Goal: Information Seeking & Learning: Learn about a topic

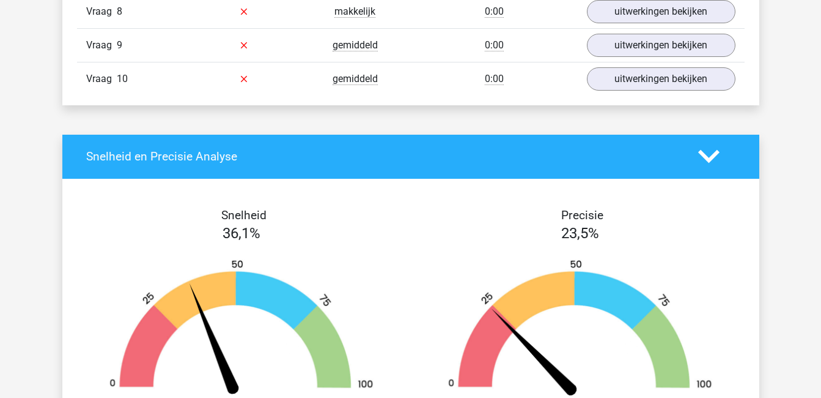
scroll to position [1083, 0]
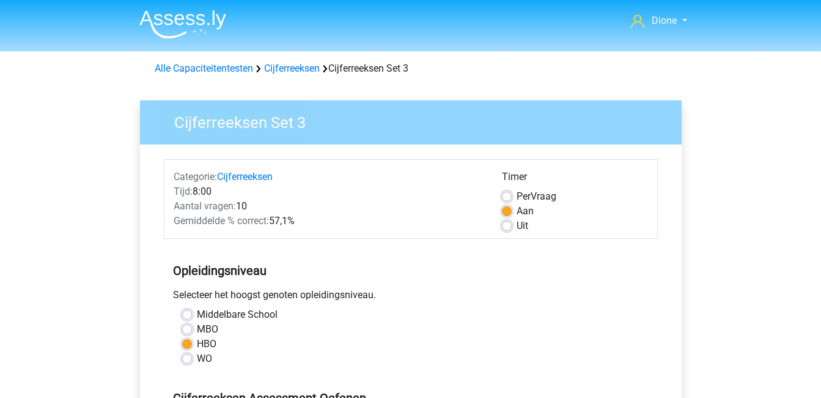
scroll to position [275, 0]
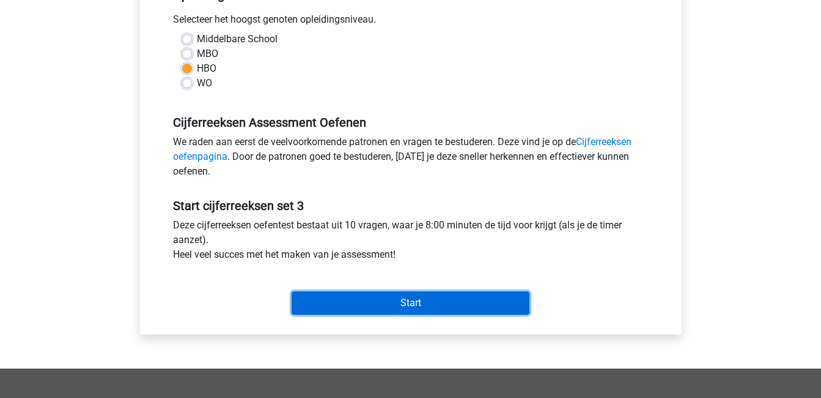
click at [426, 300] on input "Start" at bounding box center [411, 302] width 238 height 23
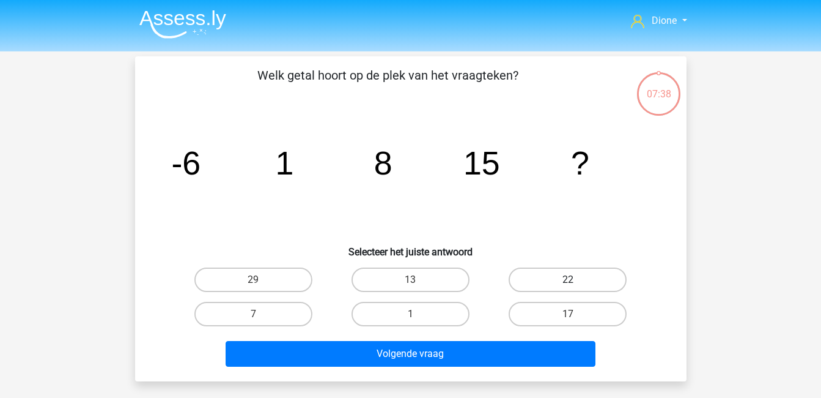
click at [538, 286] on label "22" at bounding box center [568, 279] width 118 height 24
click at [568, 286] on input "22" at bounding box center [572, 283] width 8 height 8
radio input "true"
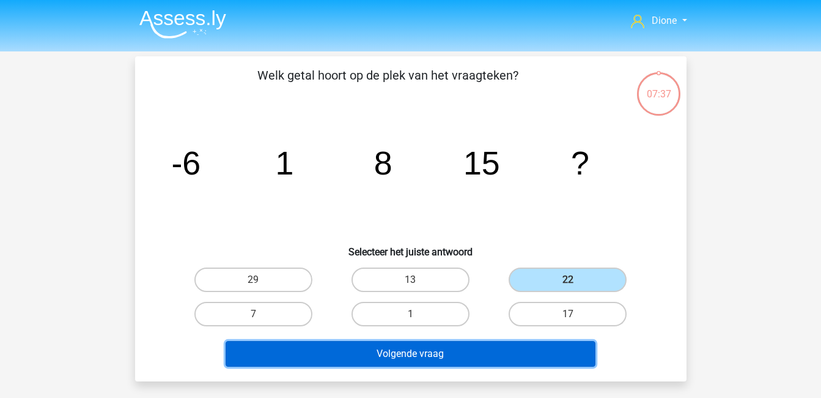
click at [525, 358] on button "Volgende vraag" at bounding box center [411, 354] width 370 height 26
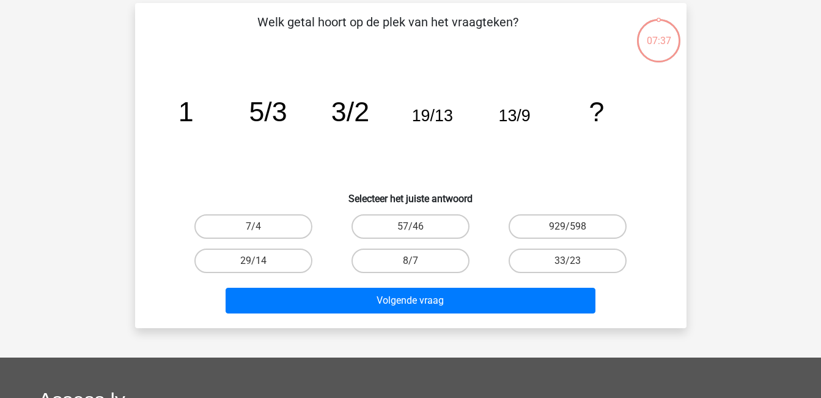
scroll to position [56, 0]
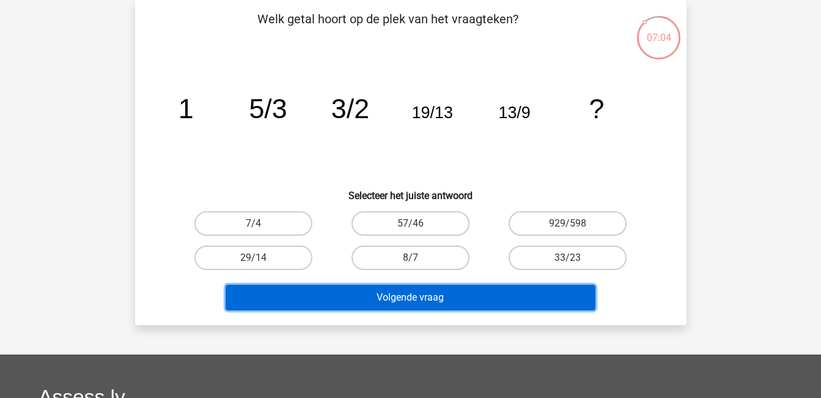
click at [421, 298] on button "Volgende vraag" at bounding box center [411, 297] width 370 height 26
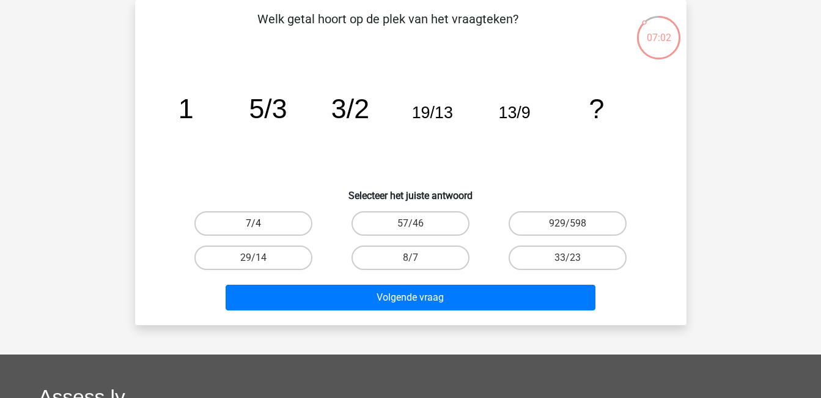
click at [243, 215] on label "7/4" at bounding box center [253, 223] width 118 height 24
click at [253, 223] on input "7/4" at bounding box center [257, 227] width 8 height 8
radio input "true"
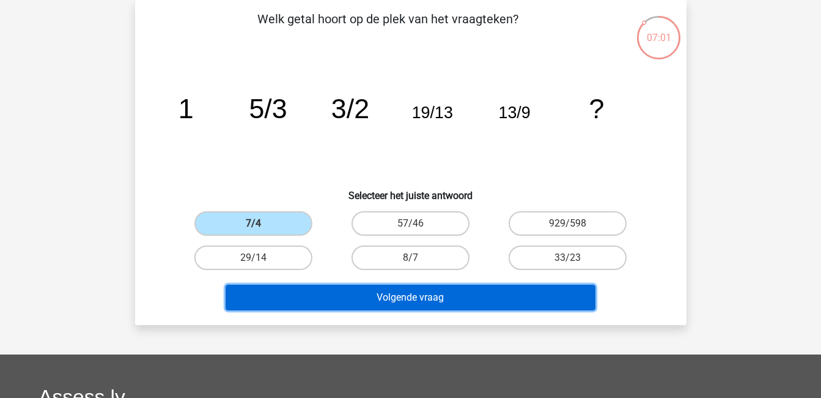
click at [409, 297] on button "Volgende vraag" at bounding box center [411, 297] width 370 height 26
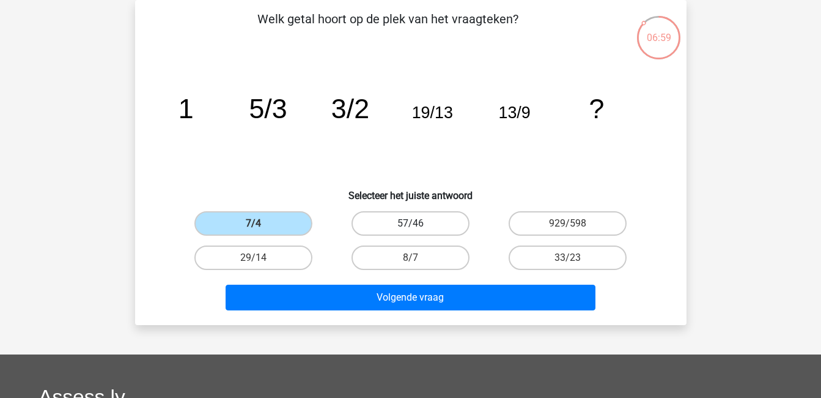
click at [404, 228] on label "57/46" at bounding box center [411, 223] width 118 height 24
click at [410, 228] on input "57/46" at bounding box center [414, 227] width 8 height 8
radio input "true"
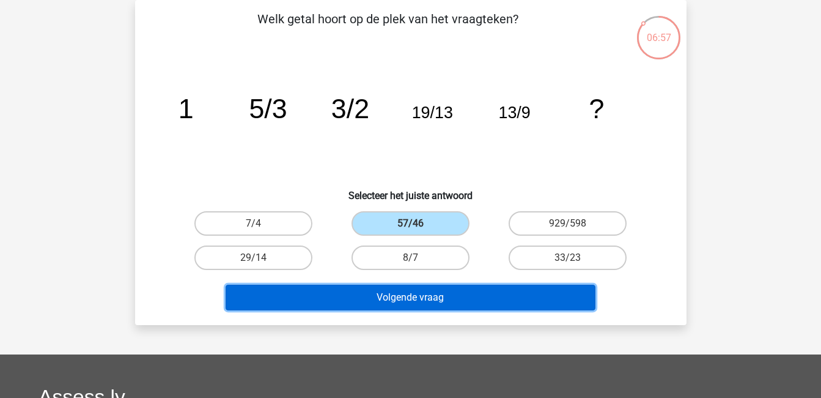
click at [462, 293] on button "Volgende vraag" at bounding box center [411, 297] width 370 height 26
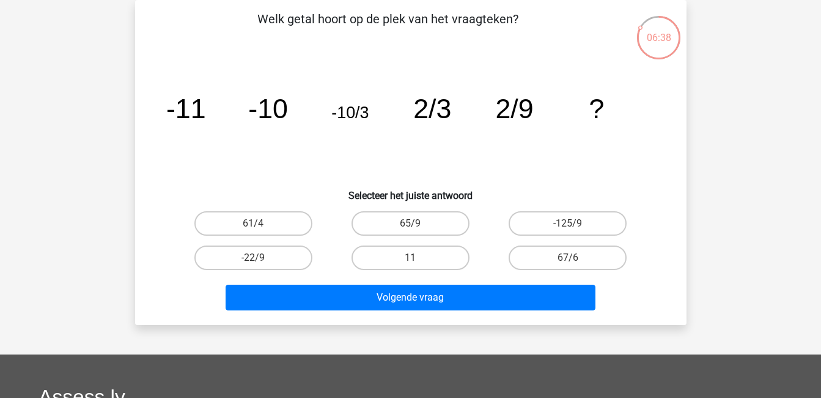
click at [413, 257] on input "11" at bounding box center [414, 261] width 8 height 8
radio input "true"
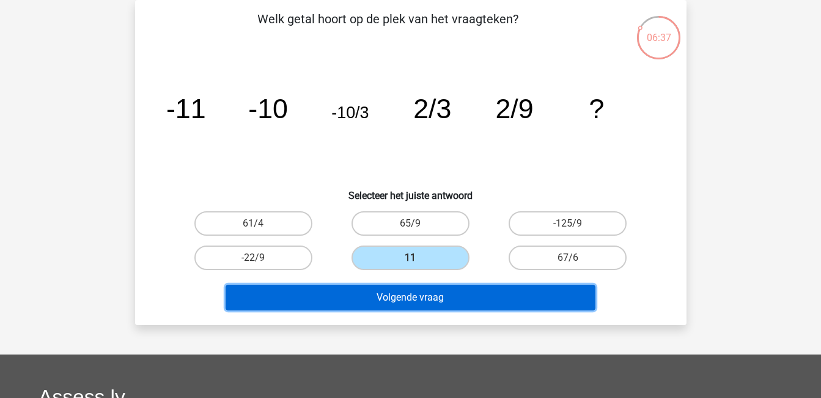
click at [439, 300] on button "Volgende vraag" at bounding box center [411, 297] width 370 height 26
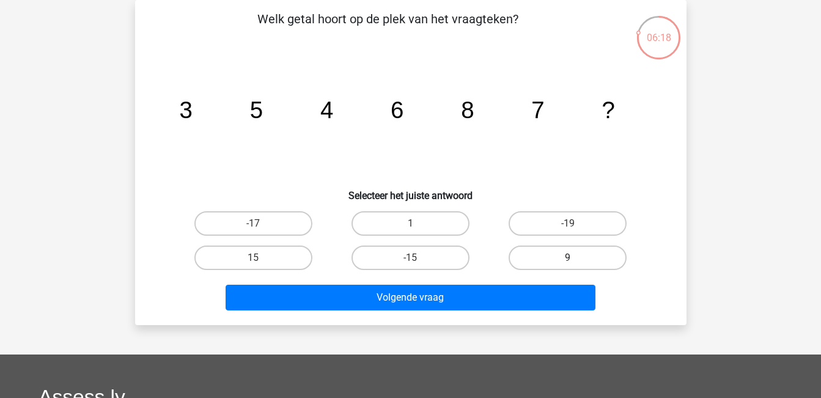
click at [544, 253] on label "9" at bounding box center [568, 257] width 118 height 24
click at [568, 257] on input "9" at bounding box center [572, 261] width 8 height 8
radio input "true"
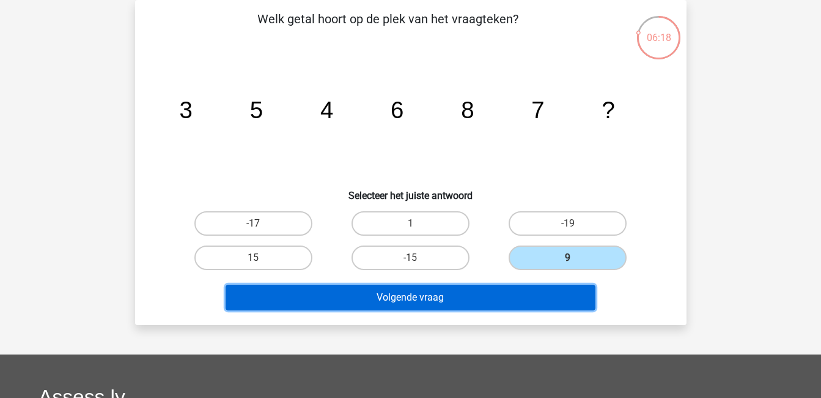
click at [550, 291] on button "Volgende vraag" at bounding box center [411, 297] width 370 height 26
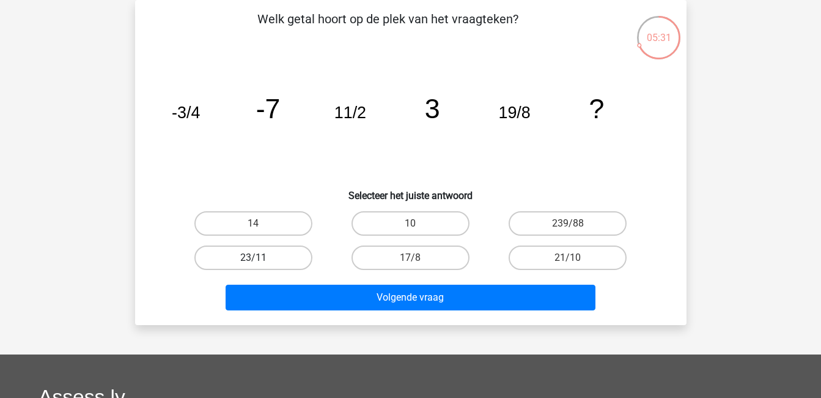
click at [278, 250] on label "23/11" at bounding box center [253, 257] width 118 height 24
click at [261, 257] on input "23/11" at bounding box center [257, 261] width 8 height 8
radio input "true"
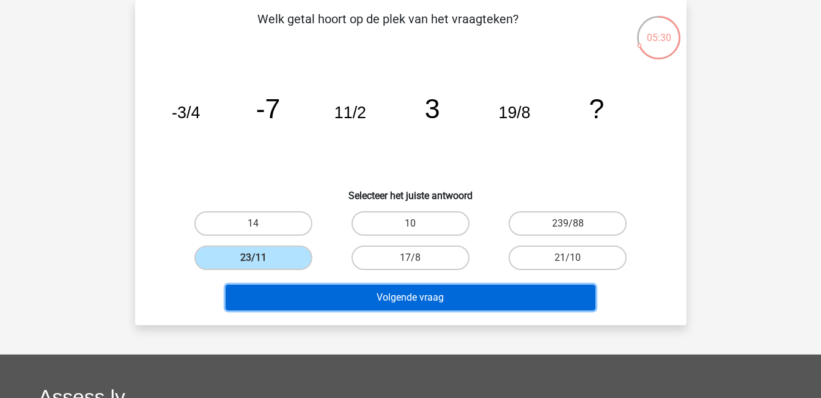
click at [350, 295] on button "Volgende vraag" at bounding box center [411, 297] width 370 height 26
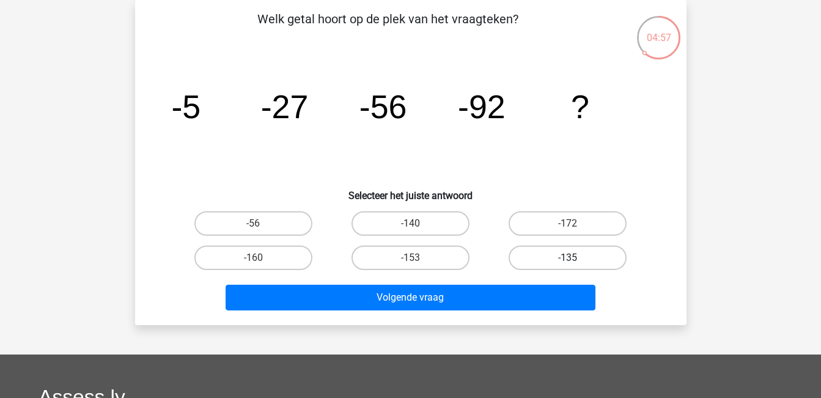
click at [579, 259] on label "-135" at bounding box center [568, 257] width 118 height 24
click at [576, 259] on input "-135" at bounding box center [572, 261] width 8 height 8
radio input "true"
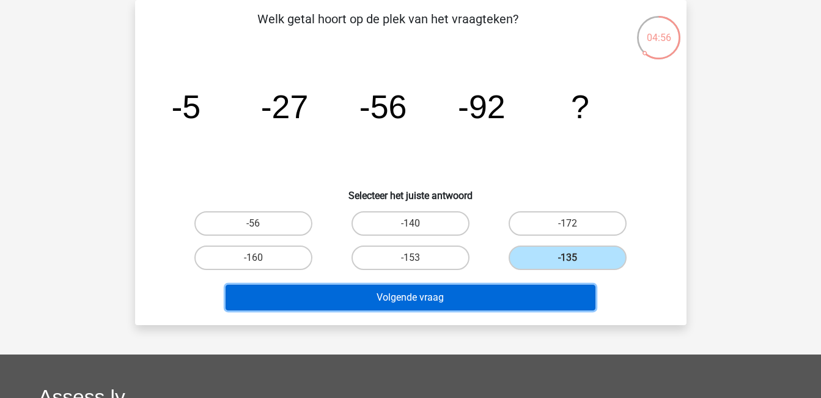
click at [575, 292] on button "Volgende vraag" at bounding box center [411, 297] width 370 height 26
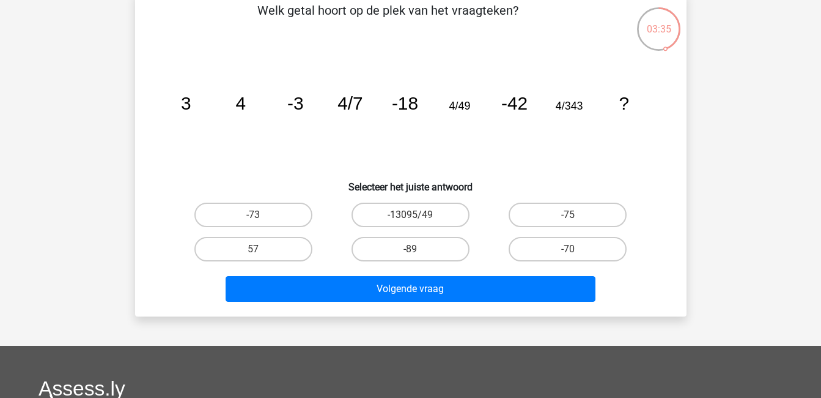
scroll to position [64, 0]
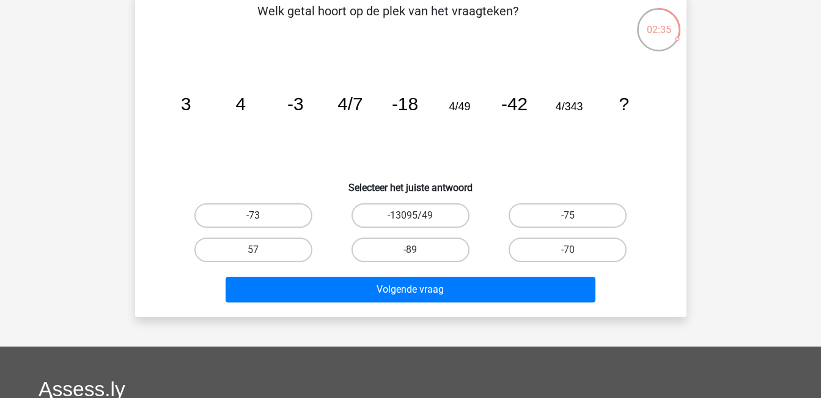
click at [284, 216] on label "-73" at bounding box center [253, 215] width 118 height 24
click at [261, 216] on input "-73" at bounding box center [257, 219] width 8 height 8
radio input "true"
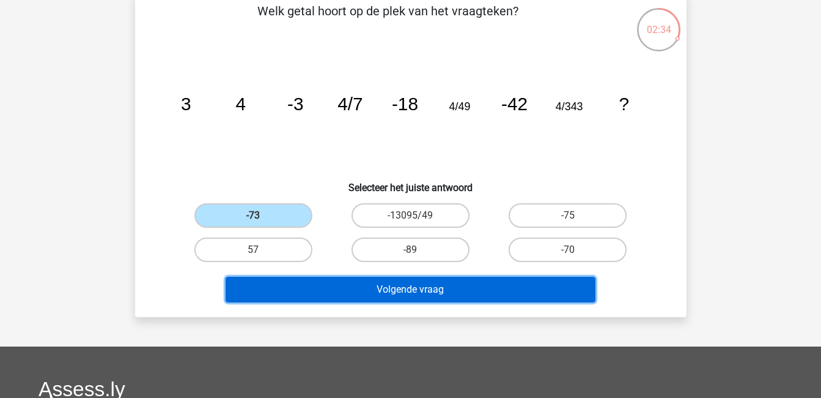
click at [433, 283] on button "Volgende vraag" at bounding box center [411, 289] width 370 height 26
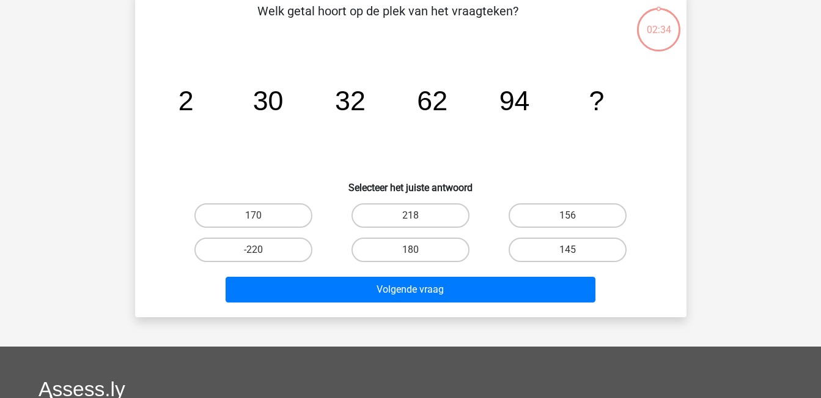
scroll to position [56, 0]
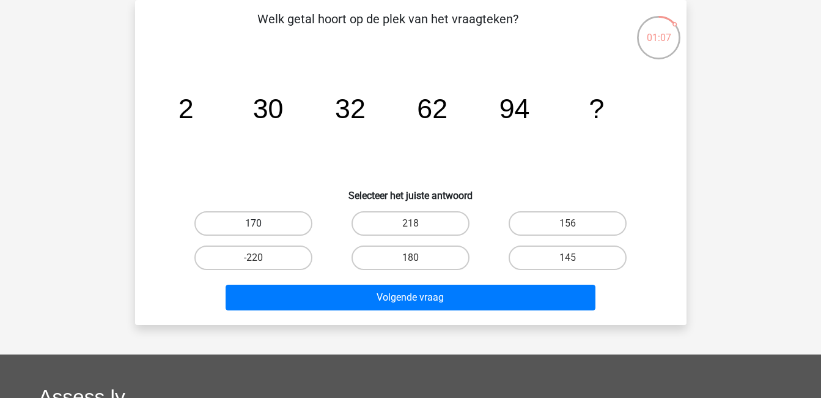
click at [277, 229] on label "170" at bounding box center [253, 223] width 118 height 24
click at [261, 229] on input "170" at bounding box center [257, 227] width 8 height 8
radio input "true"
click at [579, 221] on label "156" at bounding box center [568, 223] width 118 height 24
click at [576, 223] on input "156" at bounding box center [572, 227] width 8 height 8
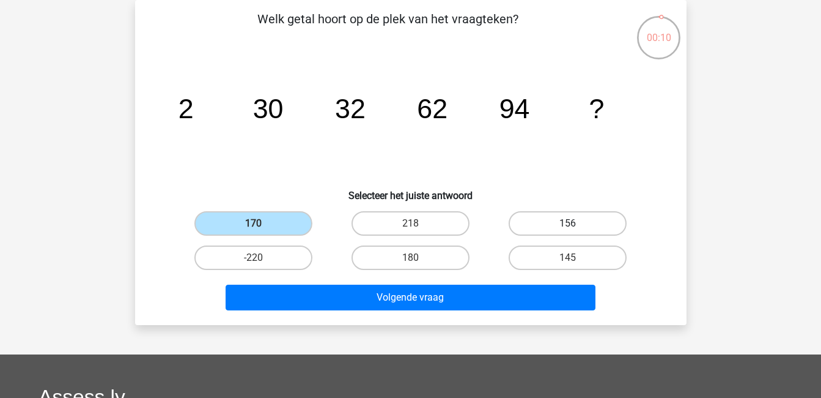
radio input "true"
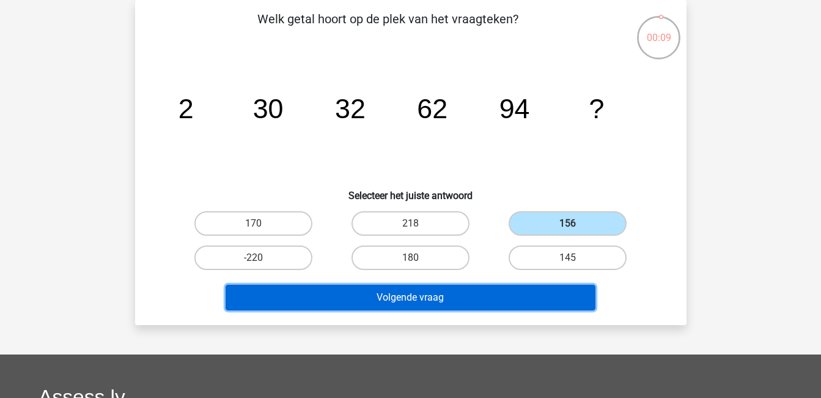
click at [567, 292] on button "Volgende vraag" at bounding box center [411, 297] width 370 height 26
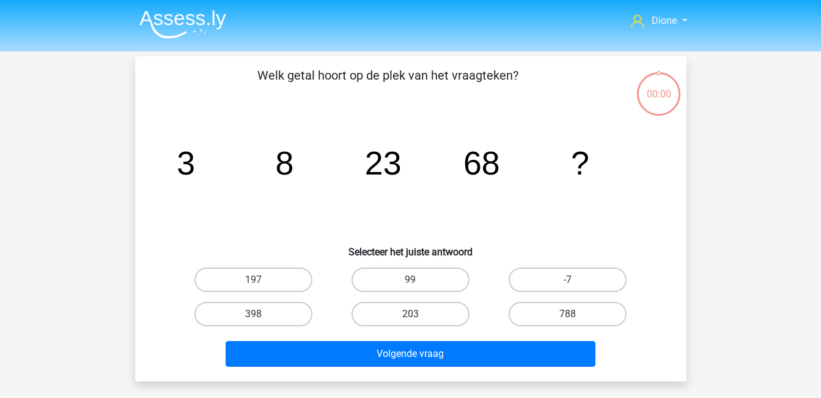
scroll to position [56, 0]
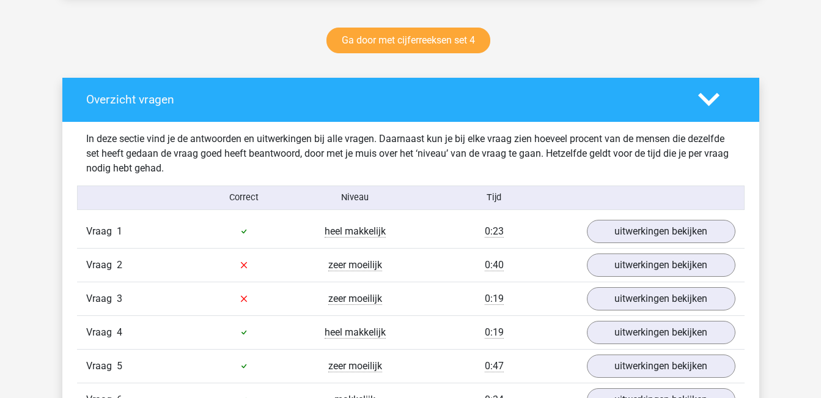
scroll to position [627, 0]
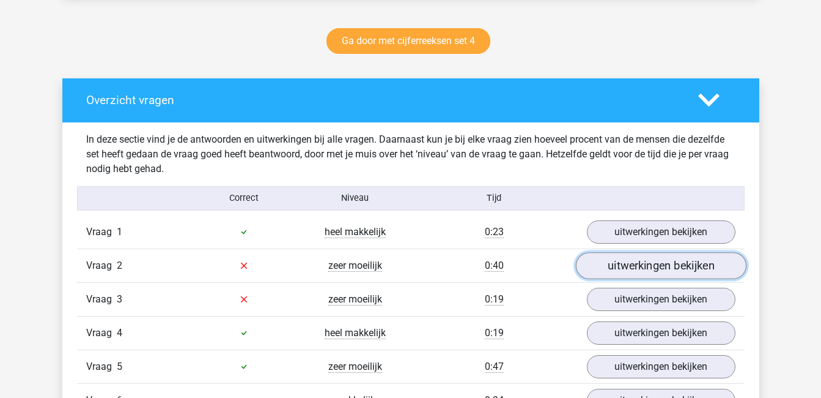
click at [618, 262] on link "uitwerkingen bekijken" at bounding box center [660, 265] width 171 height 27
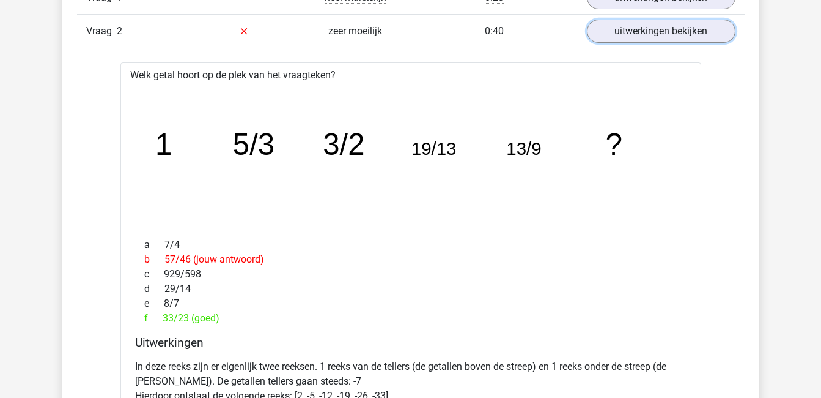
scroll to position [863, 0]
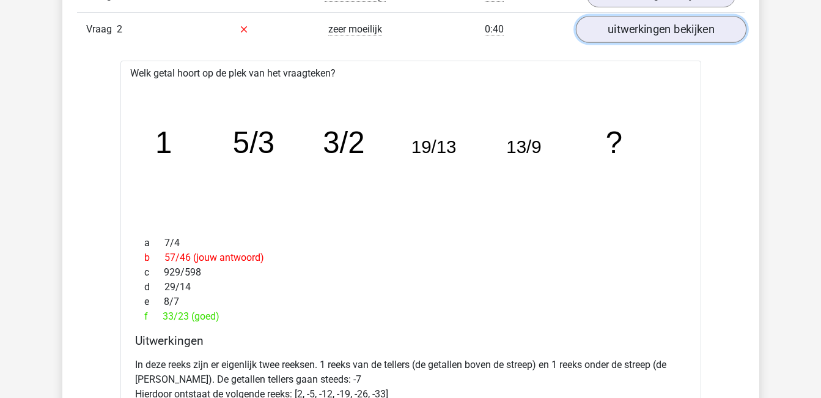
click at [635, 32] on link "uitwerkingen bekijken" at bounding box center [660, 29] width 171 height 27
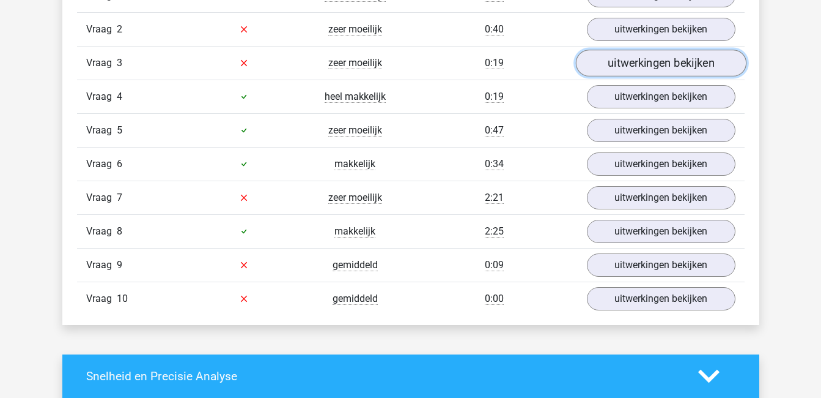
click at [632, 62] on link "uitwerkingen bekijken" at bounding box center [660, 63] width 171 height 27
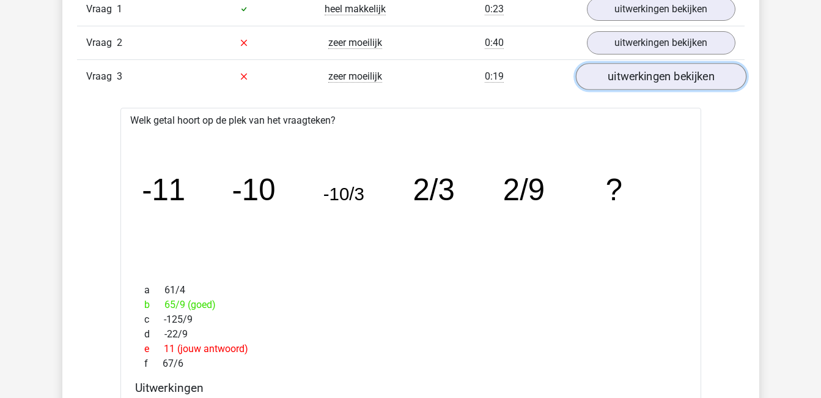
scroll to position [848, 0]
click at [670, 75] on link "uitwerkingen bekijken" at bounding box center [660, 77] width 171 height 27
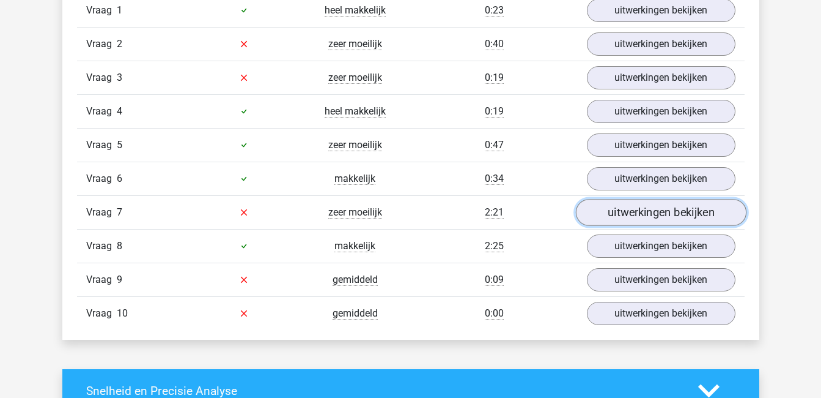
click at [703, 213] on link "uitwerkingen bekijken" at bounding box center [660, 212] width 171 height 27
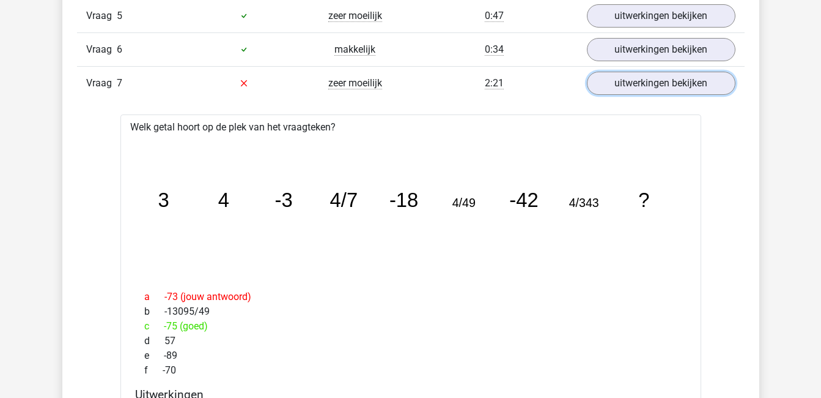
scroll to position [976, 0]
click at [708, 79] on link "uitwerkingen bekijken" at bounding box center [660, 84] width 171 height 27
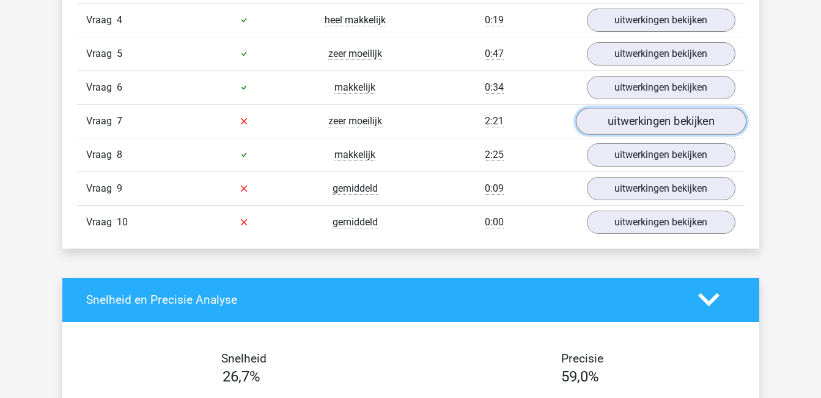
scroll to position [938, 0]
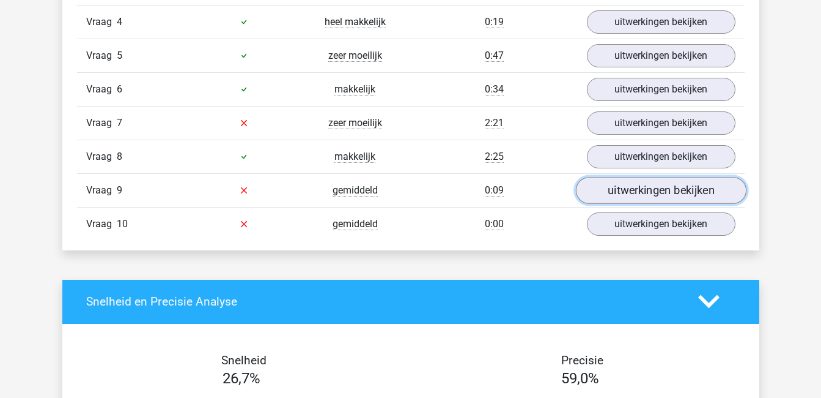
click at [661, 186] on link "uitwerkingen bekijken" at bounding box center [660, 190] width 171 height 27
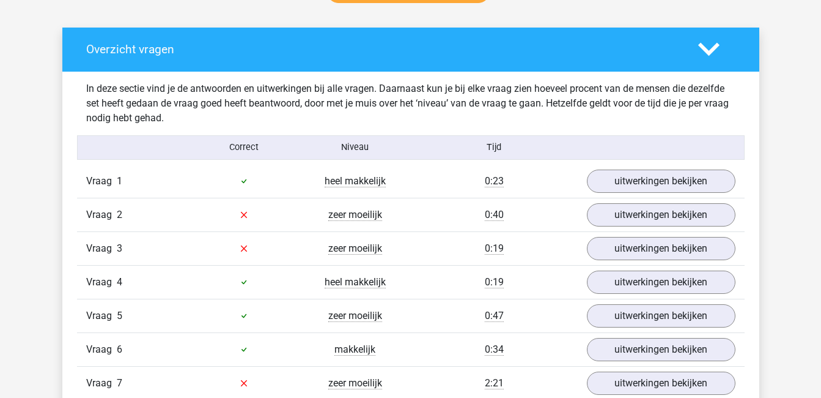
scroll to position [669, 0]
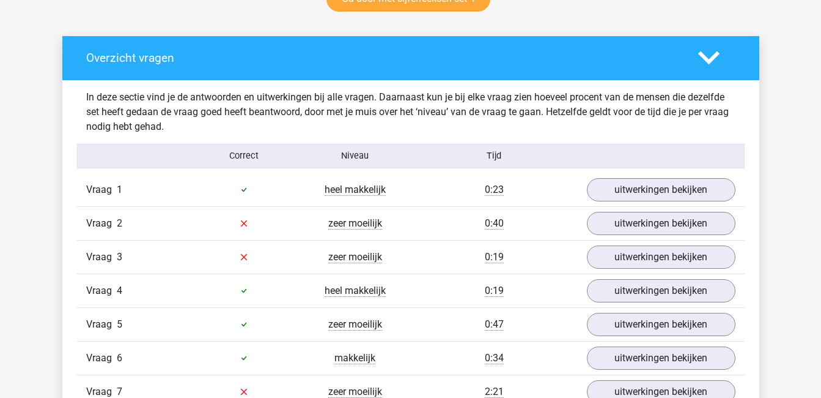
click at [705, 62] on icon at bounding box center [708, 57] width 21 height 21
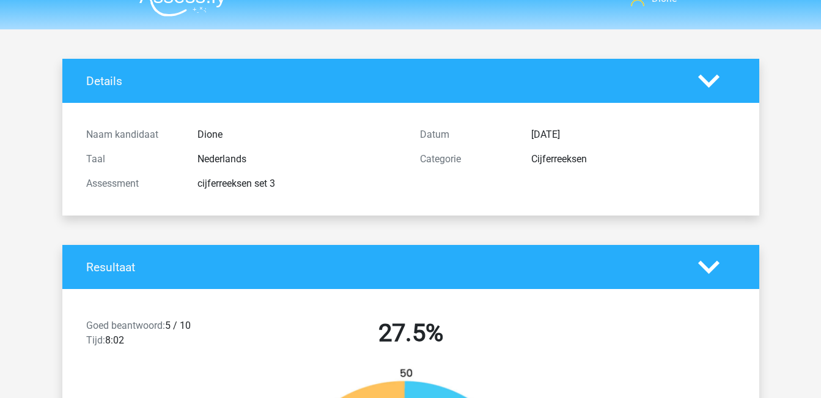
scroll to position [0, 0]
